Goal: Navigation & Orientation: Find specific page/section

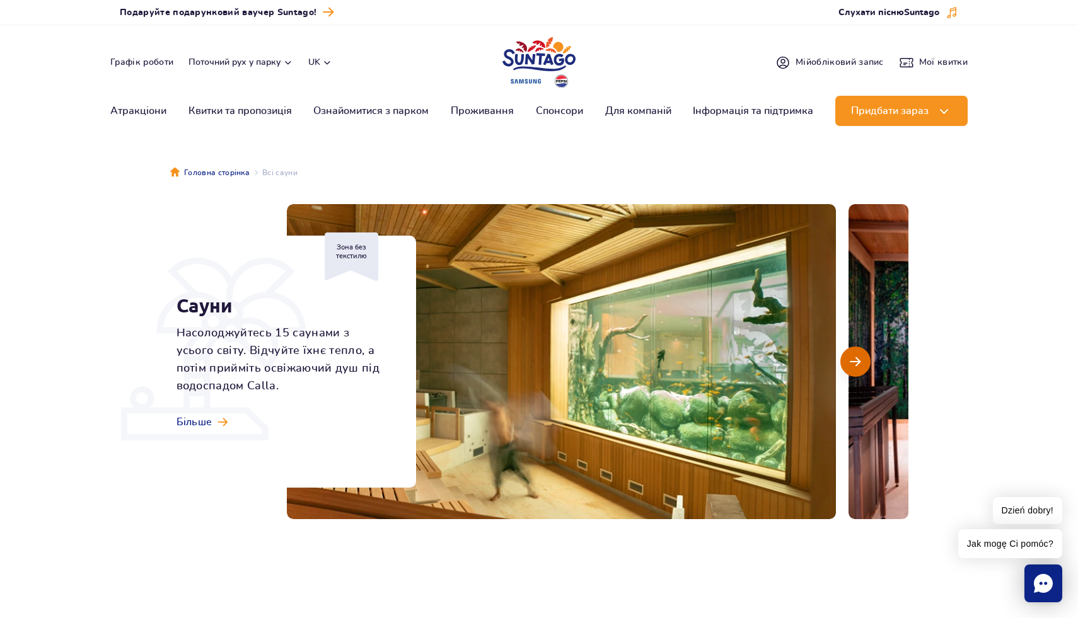
click at [861, 362] on button "Наступний слайд" at bounding box center [855, 362] width 30 height 30
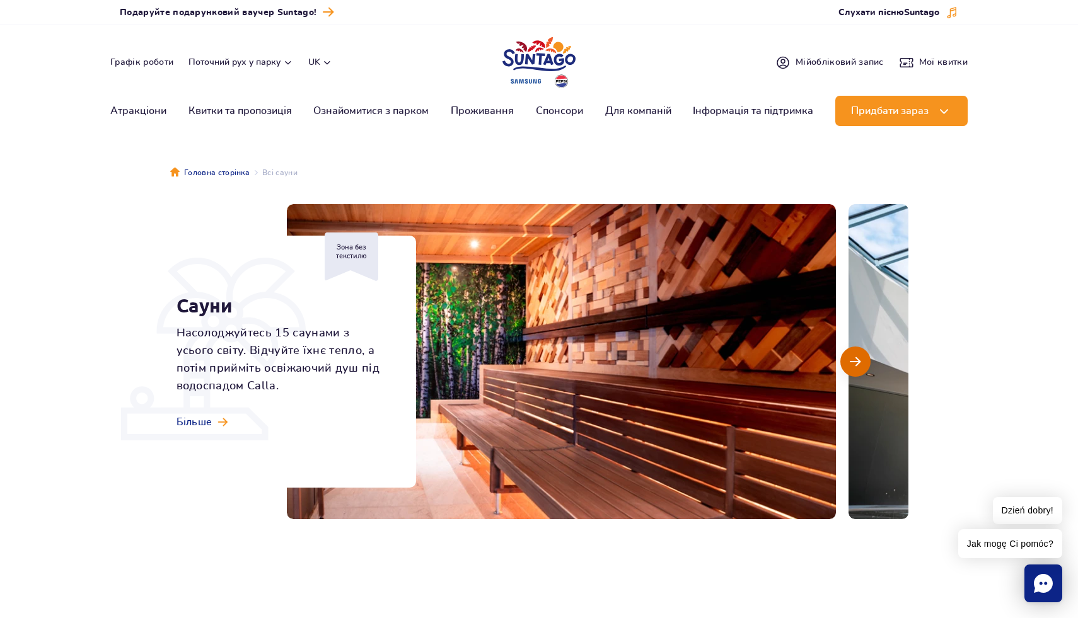
click at [861, 362] on button "Наступний слайд" at bounding box center [855, 362] width 30 height 30
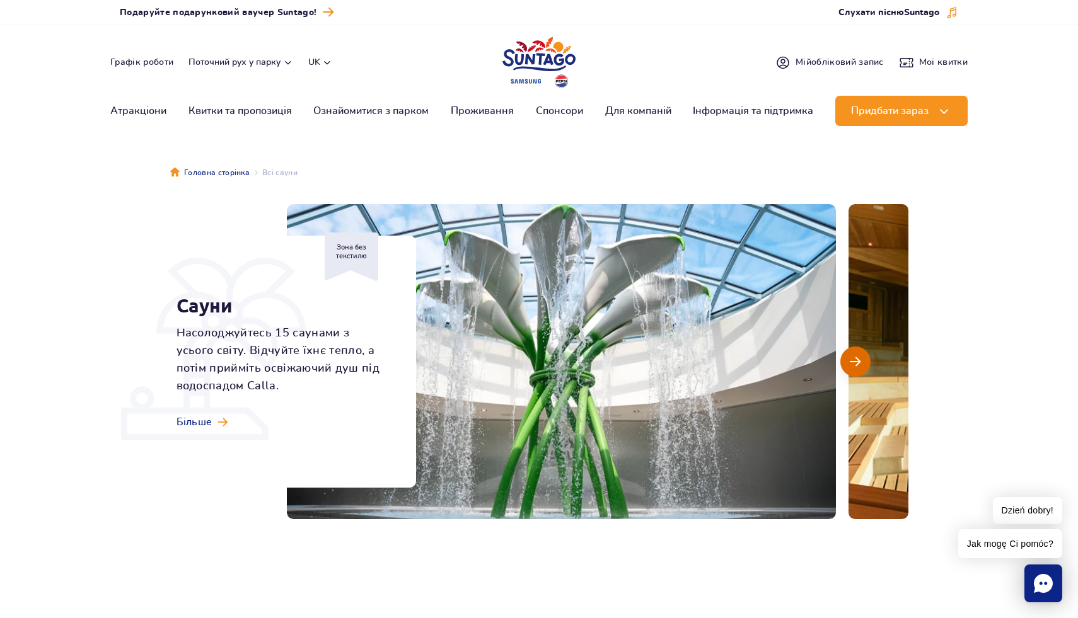
click at [861, 362] on button "Наступний слайд" at bounding box center [855, 362] width 30 height 30
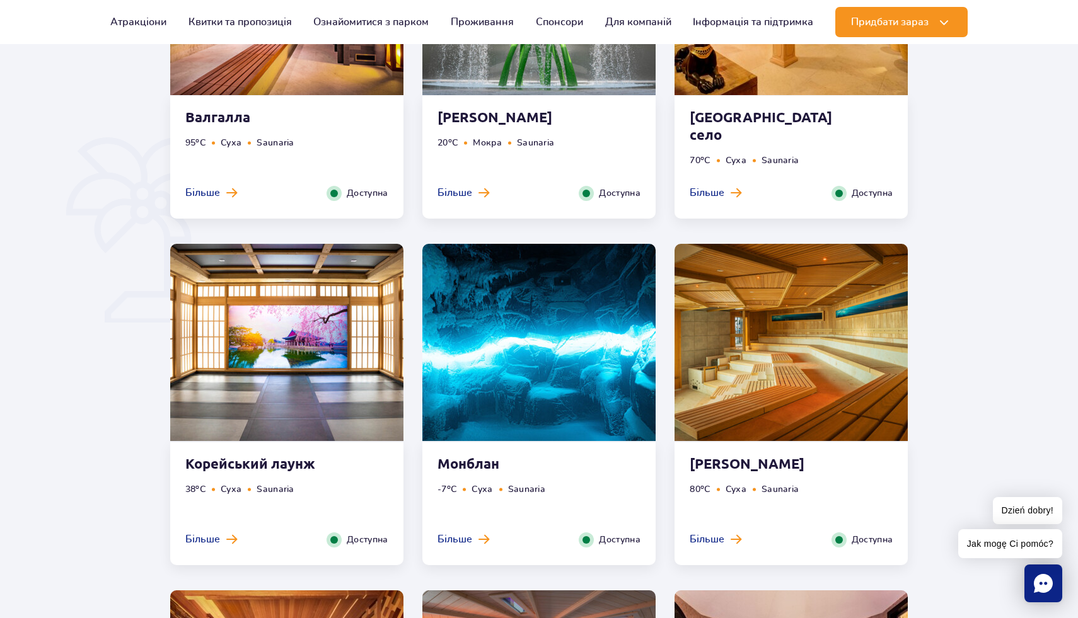
scroll to position [656, 0]
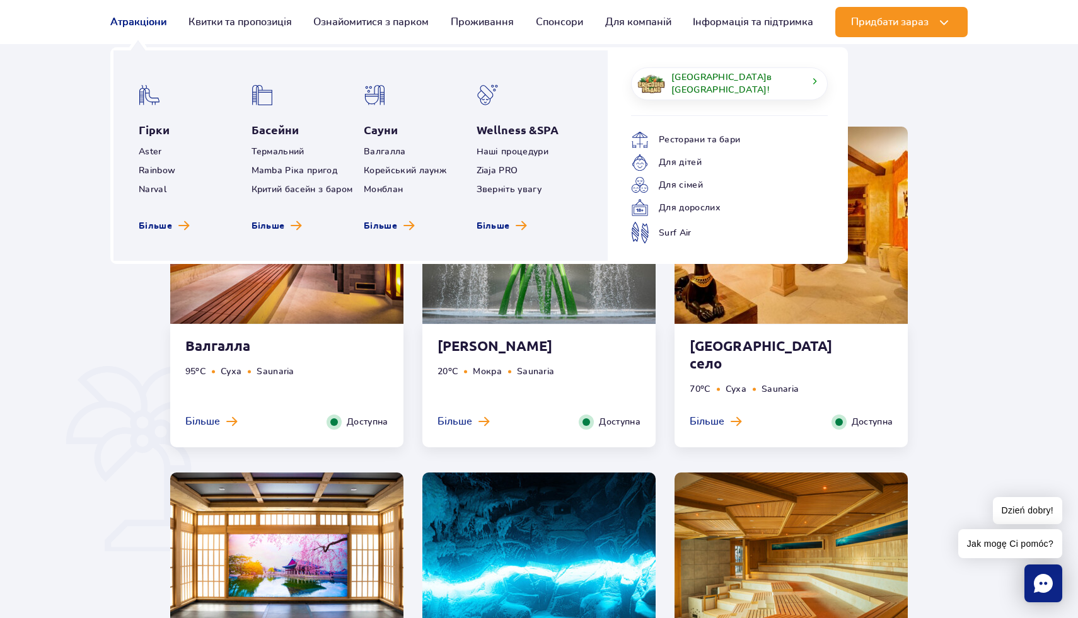
click at [153, 29] on link "Атракціони" at bounding box center [138, 22] width 56 height 30
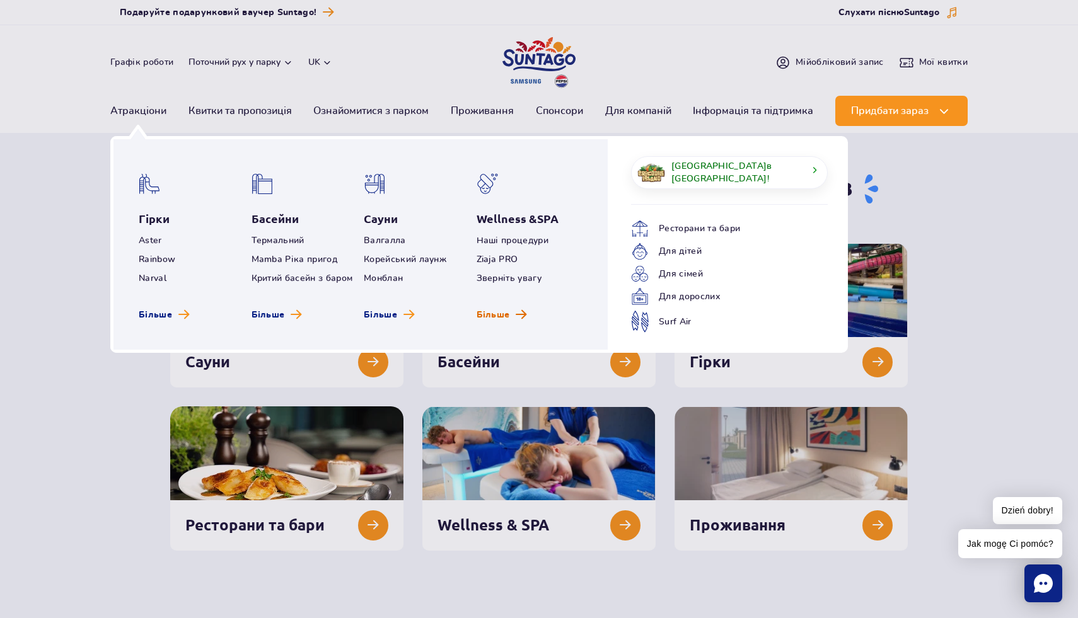
click at [506, 309] on span "Більше" at bounding box center [493, 315] width 33 height 13
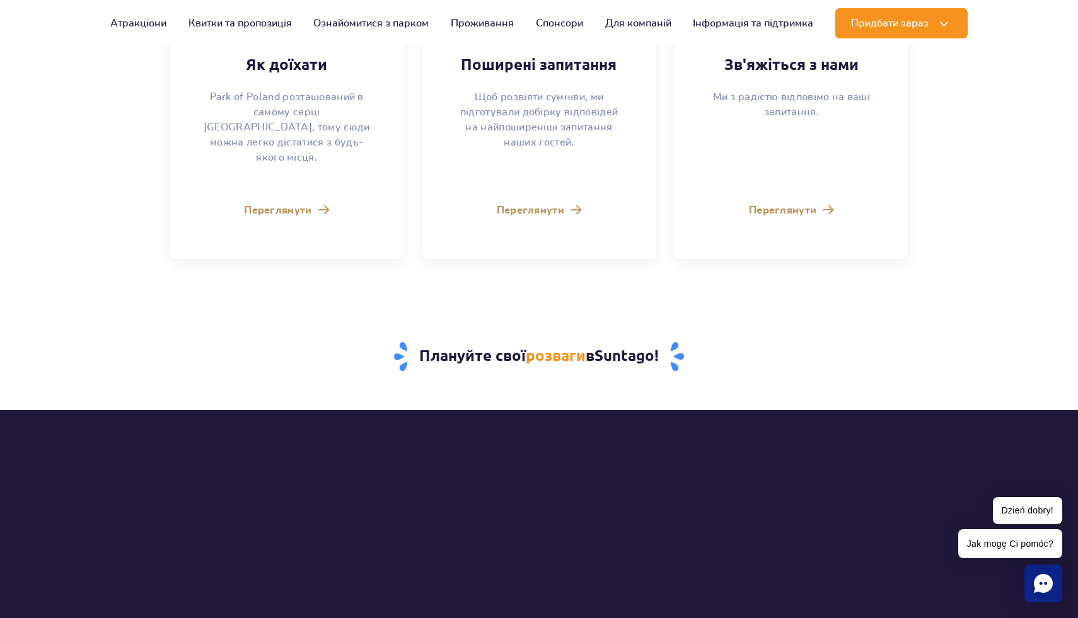
scroll to position [3608, 0]
